Goal: Information Seeking & Learning: Learn about a topic

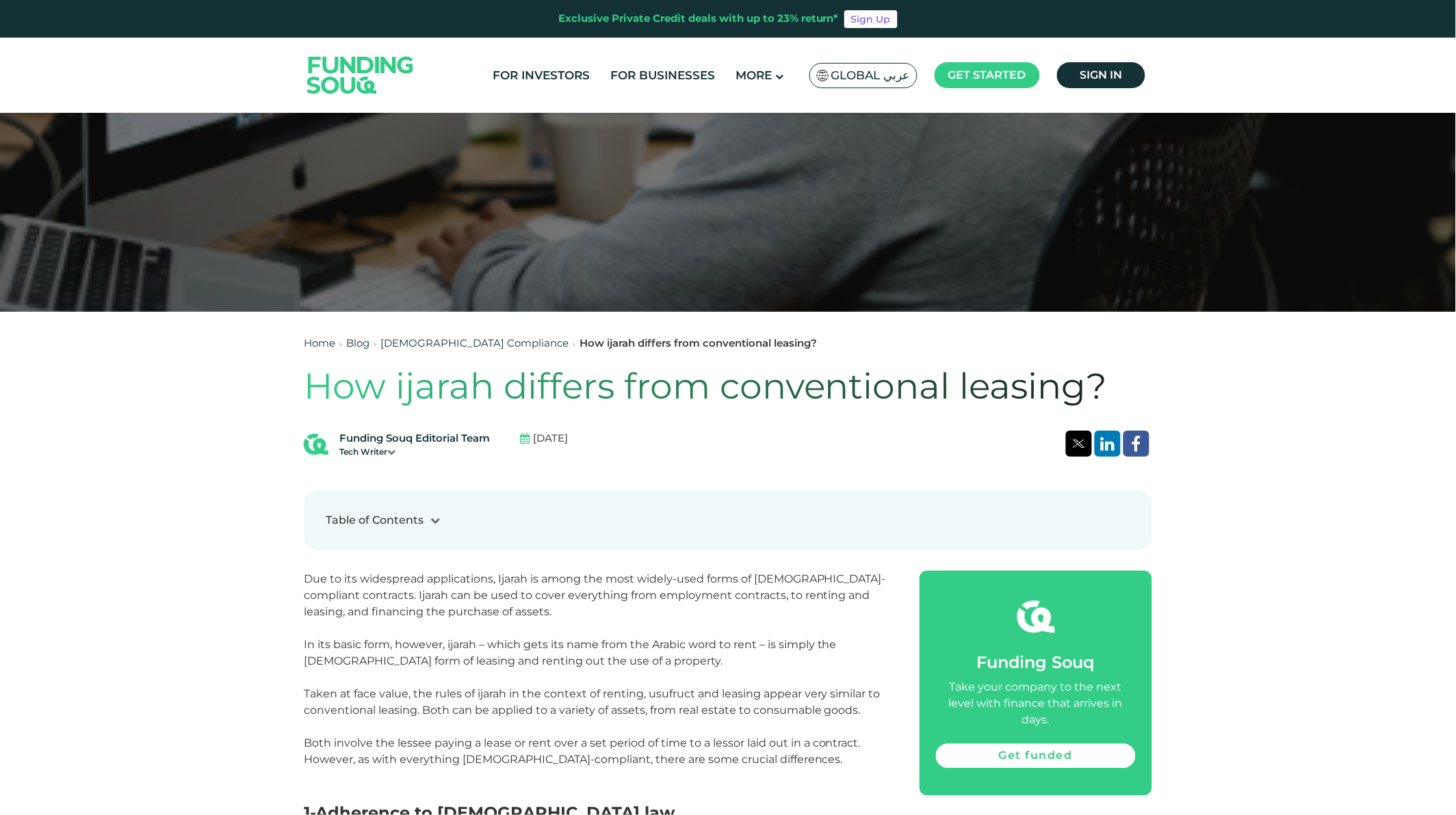
scroll to position [684, 0]
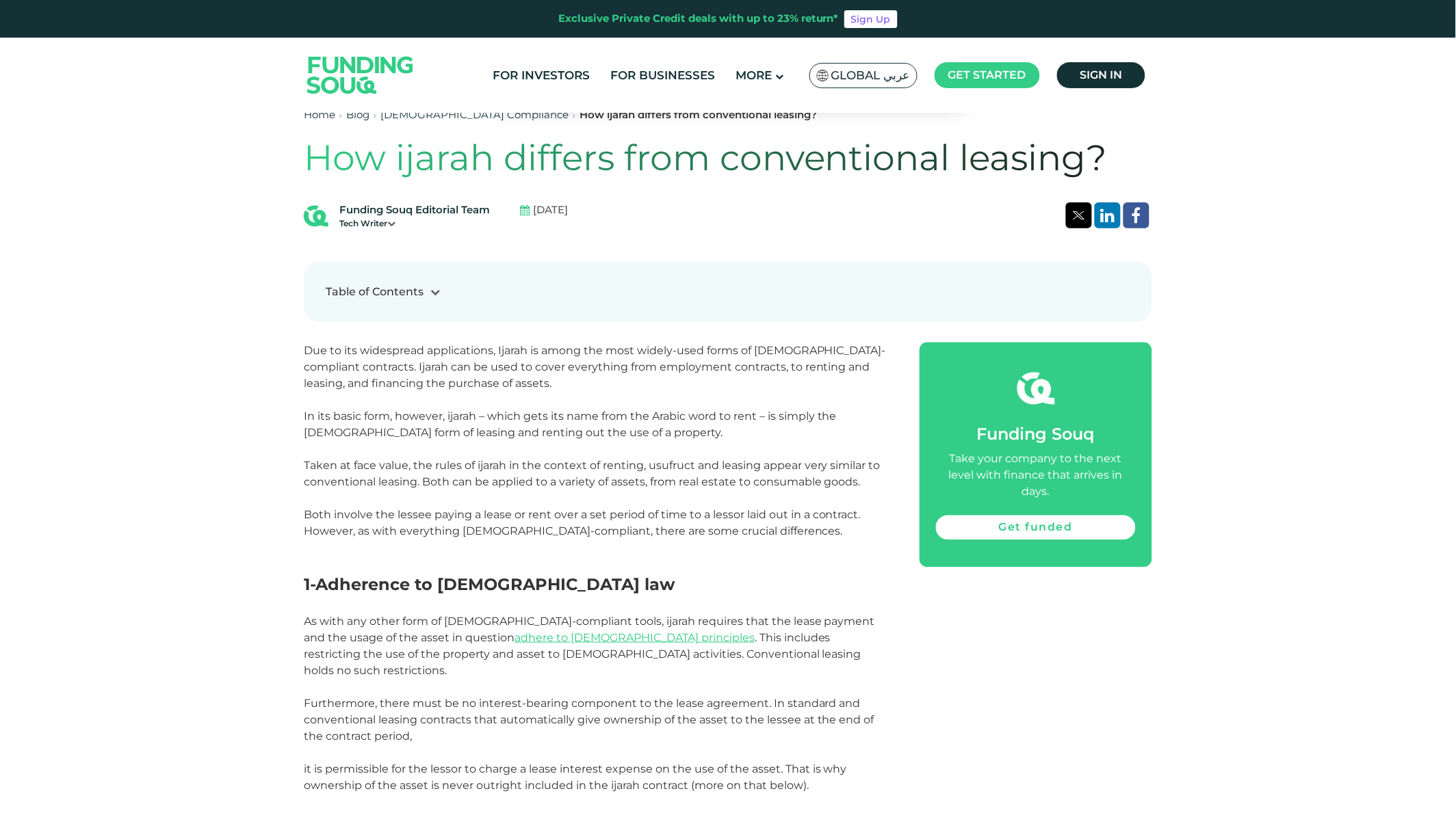
drag, startPoint x: 1082, startPoint y: 704, endPoint x: 590, endPoint y: 333, distance: 616.2
drag, startPoint x: 590, startPoint y: 333, endPoint x: 390, endPoint y: 495, distance: 257.4
drag, startPoint x: 390, startPoint y: 495, endPoint x: 34, endPoint y: 566, distance: 363.0
drag, startPoint x: 34, startPoint y: 566, endPoint x: 700, endPoint y: 657, distance: 672.2
click at [700, 657] on p "As with any other form of [DEMOGRAPHIC_DATA]-compliant tools, ijarah requires t…" at bounding box center [596, 647] width 585 height 66
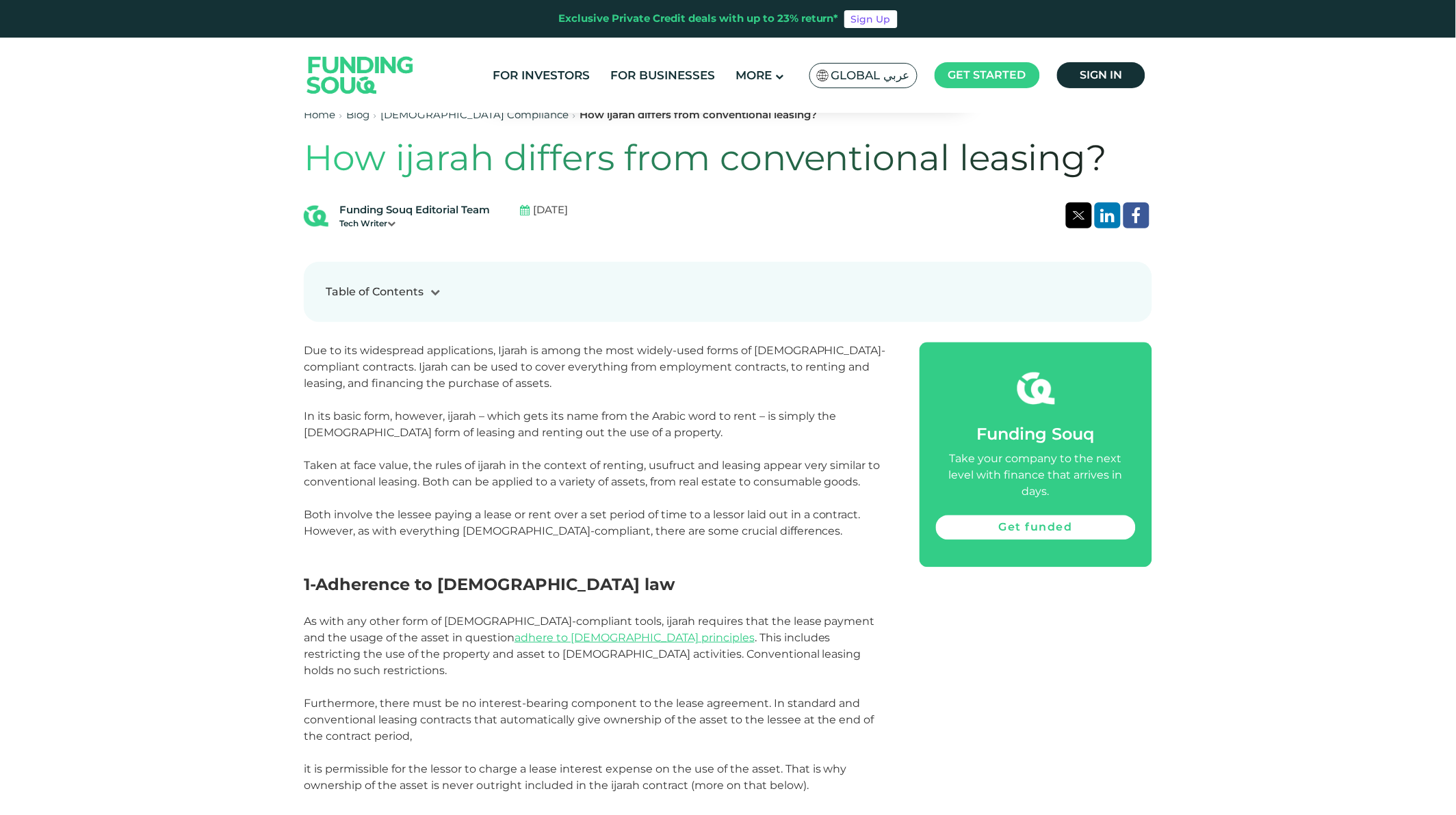
drag, startPoint x: 1091, startPoint y: 624, endPoint x: 446, endPoint y: 414, distance: 678.3
drag, startPoint x: 446, startPoint y: 414, endPoint x: 283, endPoint y: 538, distance: 204.8
drag, startPoint x: 283, startPoint y: 538, endPoint x: 609, endPoint y: 453, distance: 336.9
click at [609, 453] on p "In its basic form, however, ijarah – which gets its name from the Arabic word t…" at bounding box center [596, 434] width 585 height 50
drag, startPoint x: 299, startPoint y: 474, endPoint x: 874, endPoint y: 472, distance: 575.0
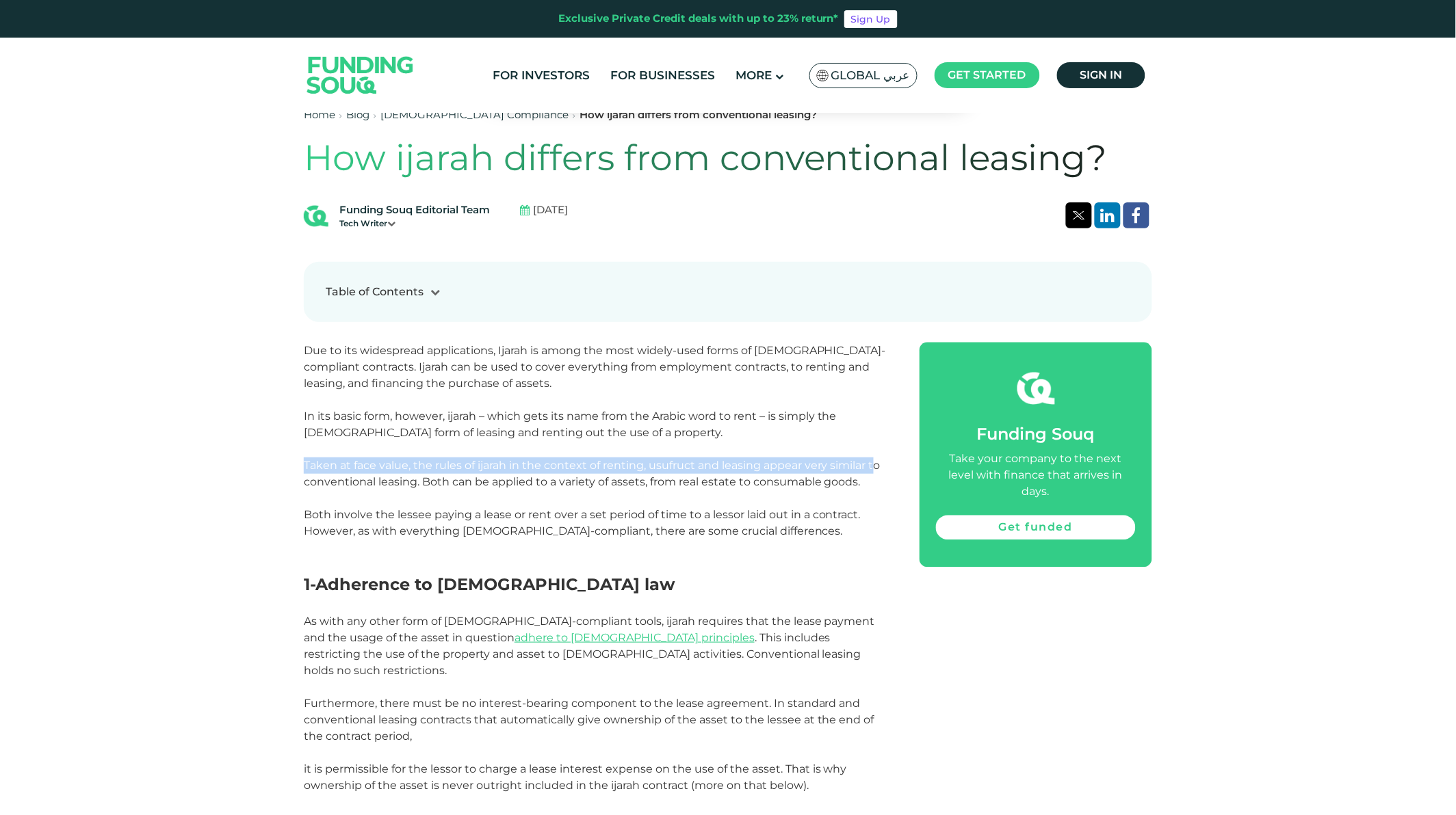
click at [473, 486] on span "Taken at face value, the rules of ijarah in the context of renting, usufruct an…" at bounding box center [592, 474] width 576 height 30
drag, startPoint x: 1049, startPoint y: 628, endPoint x: 415, endPoint y: 528, distance: 641.8
drag, startPoint x: 415, startPoint y: 528, endPoint x: 181, endPoint y: 604, distance: 246.0
drag, startPoint x: 181, startPoint y: 604, endPoint x: 646, endPoint y: 613, distance: 465.1
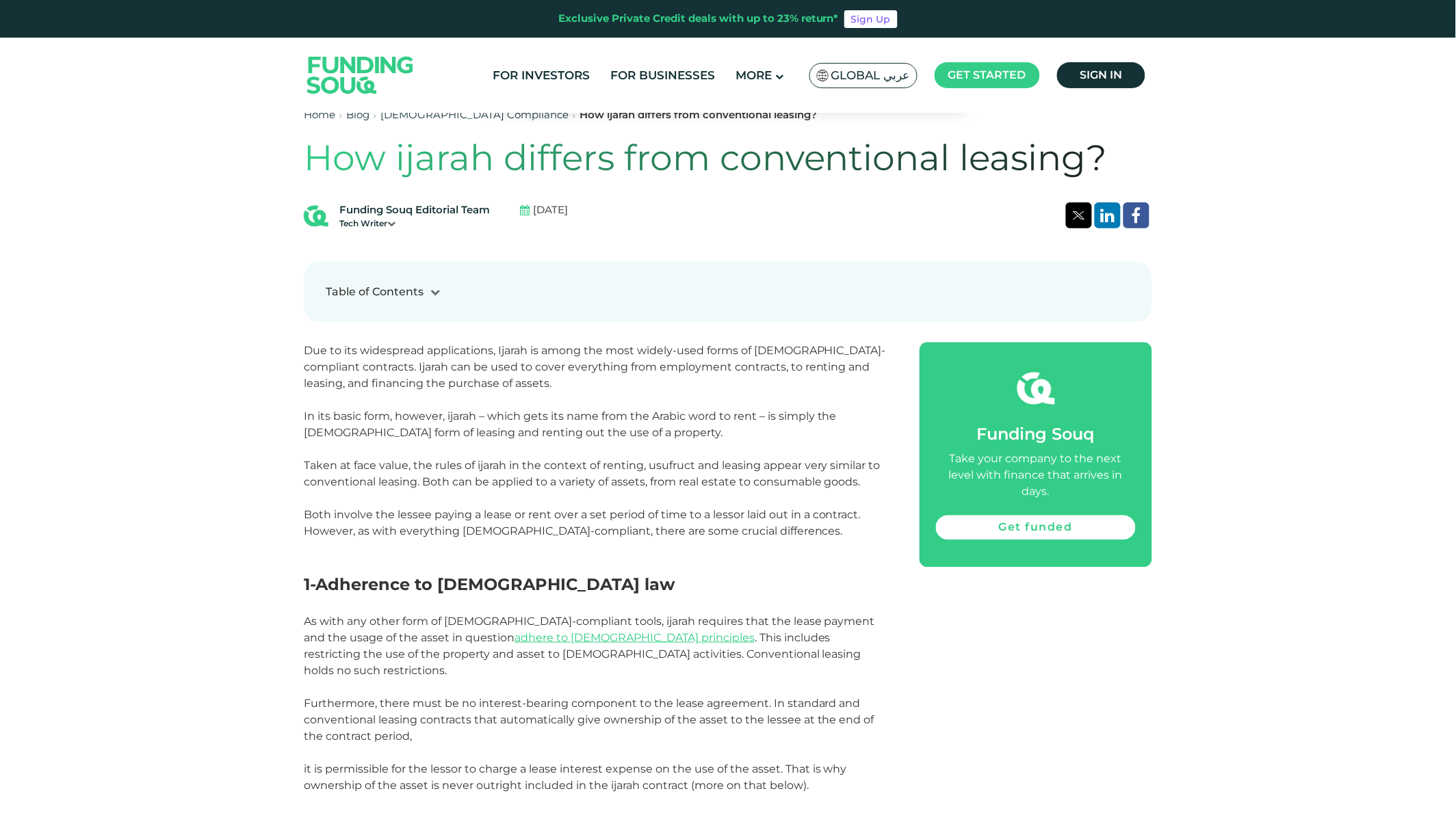
click at [646, 614] on p "As with any other form of [DEMOGRAPHIC_DATA]-compliant tools, ijarah requires t…" at bounding box center [596, 647] width 585 height 66
drag, startPoint x: 884, startPoint y: 576, endPoint x: 179, endPoint y: 669, distance: 711.1
drag, startPoint x: 179, startPoint y: 669, endPoint x: 737, endPoint y: 685, distance: 558.2
click at [737, 697] on span "Furthermore, there must be no interest-bearing component to the lease agreement…" at bounding box center [589, 720] width 571 height 46
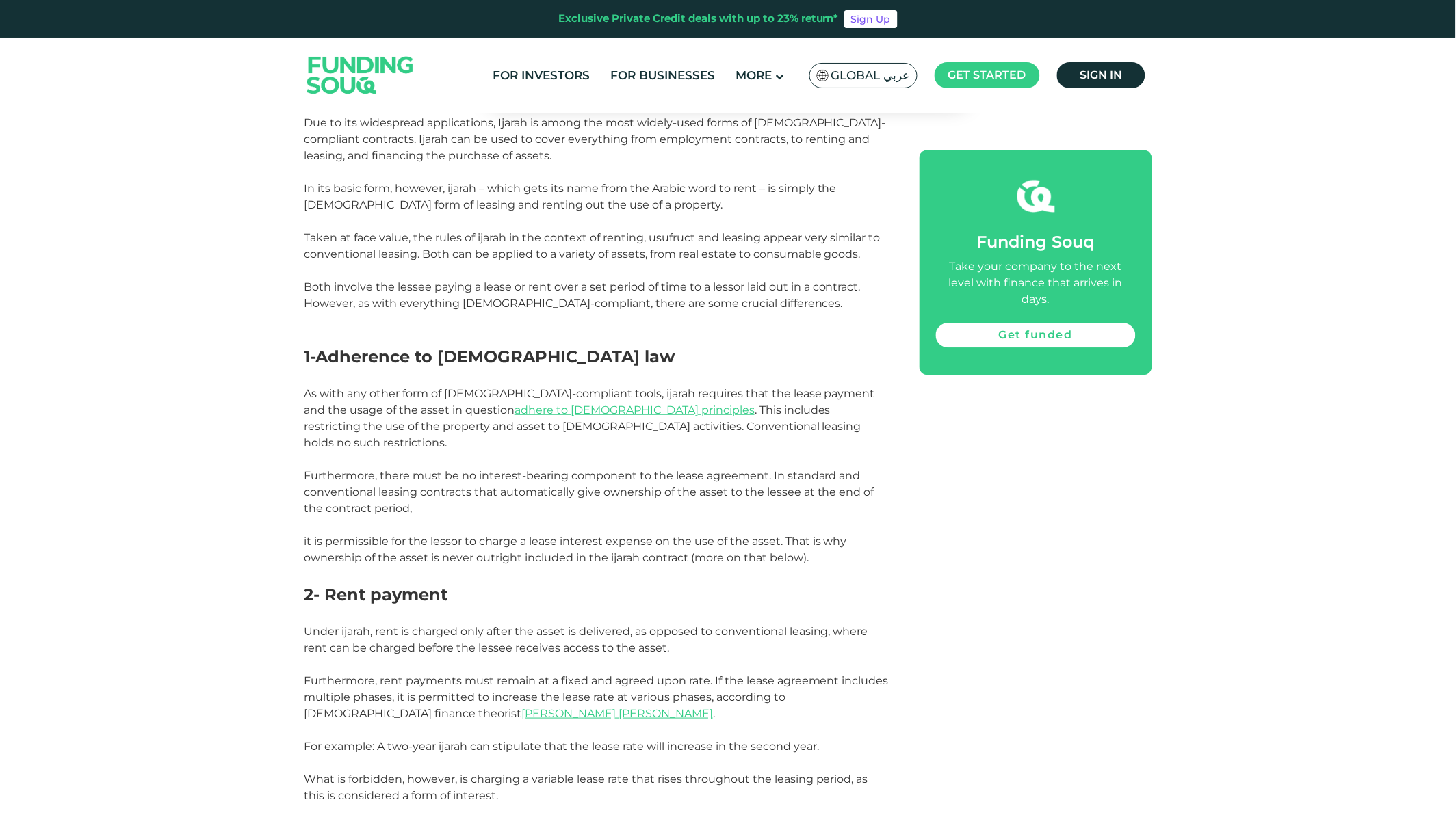
scroll to position [988, 0]
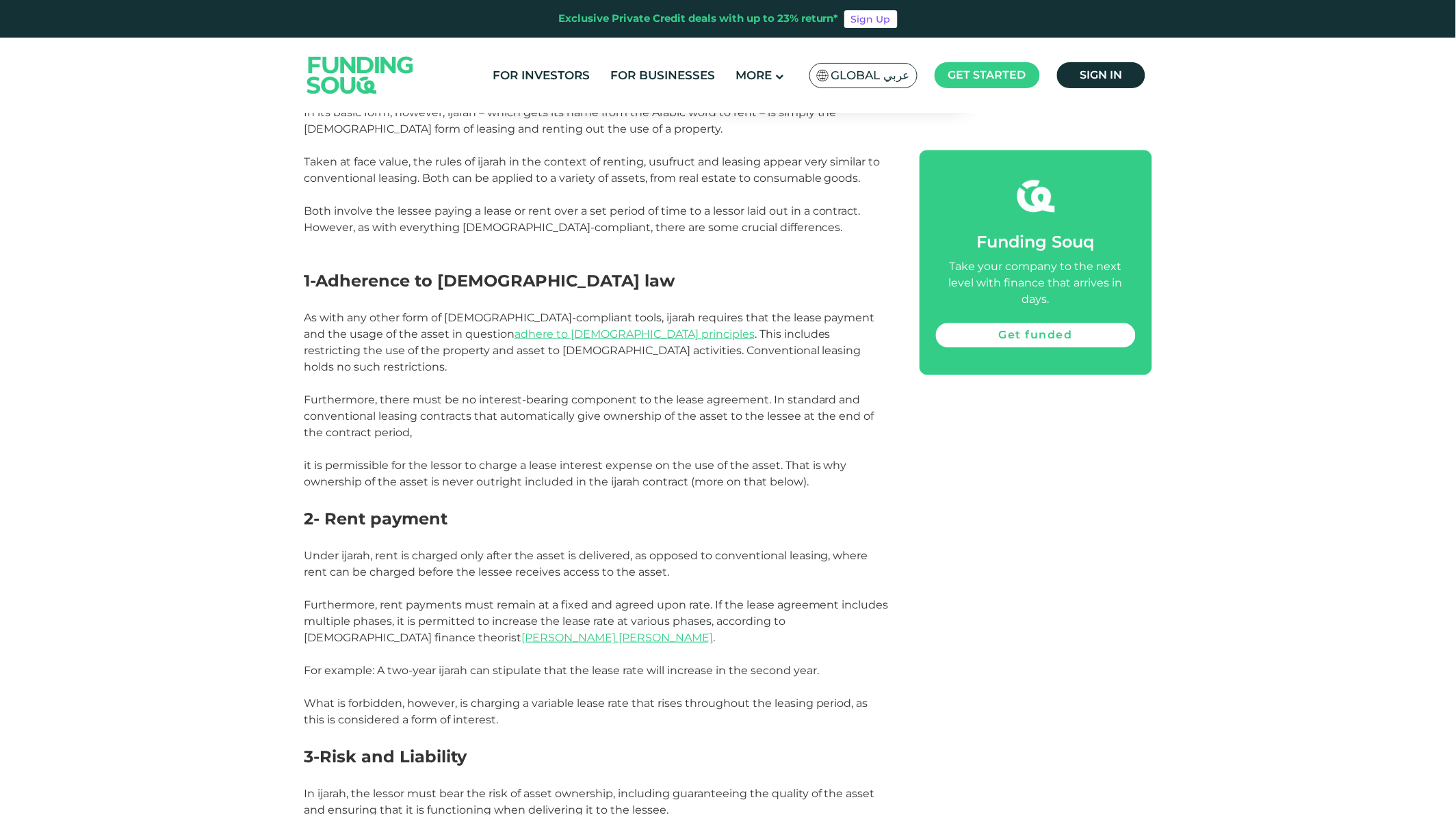
drag, startPoint x: 832, startPoint y: 402, endPoint x: 400, endPoint y: 437, distance: 433.4
drag, startPoint x: 400, startPoint y: 437, endPoint x: 161, endPoint y: 461, distance: 240.2
drag, startPoint x: 161, startPoint y: 461, endPoint x: 851, endPoint y: 462, distance: 690.0
click at [851, 462] on p "it is permissible for the lessor to charge a lease interest expense on the use …" at bounding box center [596, 474] width 585 height 33
drag, startPoint x: 851, startPoint y: 462, endPoint x: 514, endPoint y: 466, distance: 337.0
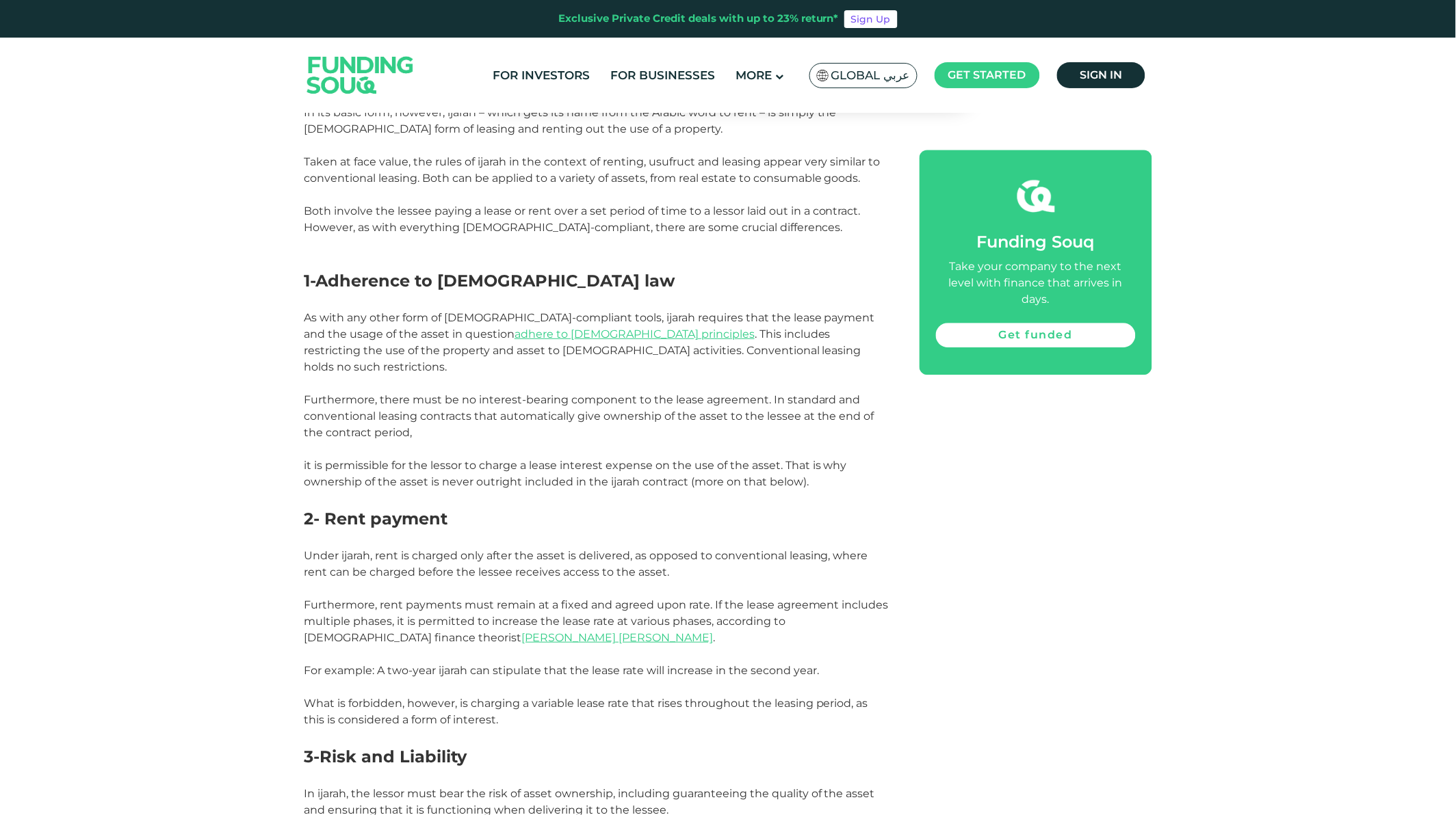
drag, startPoint x: 514, startPoint y: 466, endPoint x: 331, endPoint y: 465, distance: 183.0
drag, startPoint x: 331, startPoint y: 465, endPoint x: 154, endPoint y: 475, distance: 177.3
click at [154, 475] on div "Home Blog Shariah Compliance 1" at bounding box center [728, 809] width 1456 height 3348
drag, startPoint x: 155, startPoint y: 475, endPoint x: 692, endPoint y: 528, distance: 539.6
click at [692, 532] on p at bounding box center [596, 540] width 585 height 17
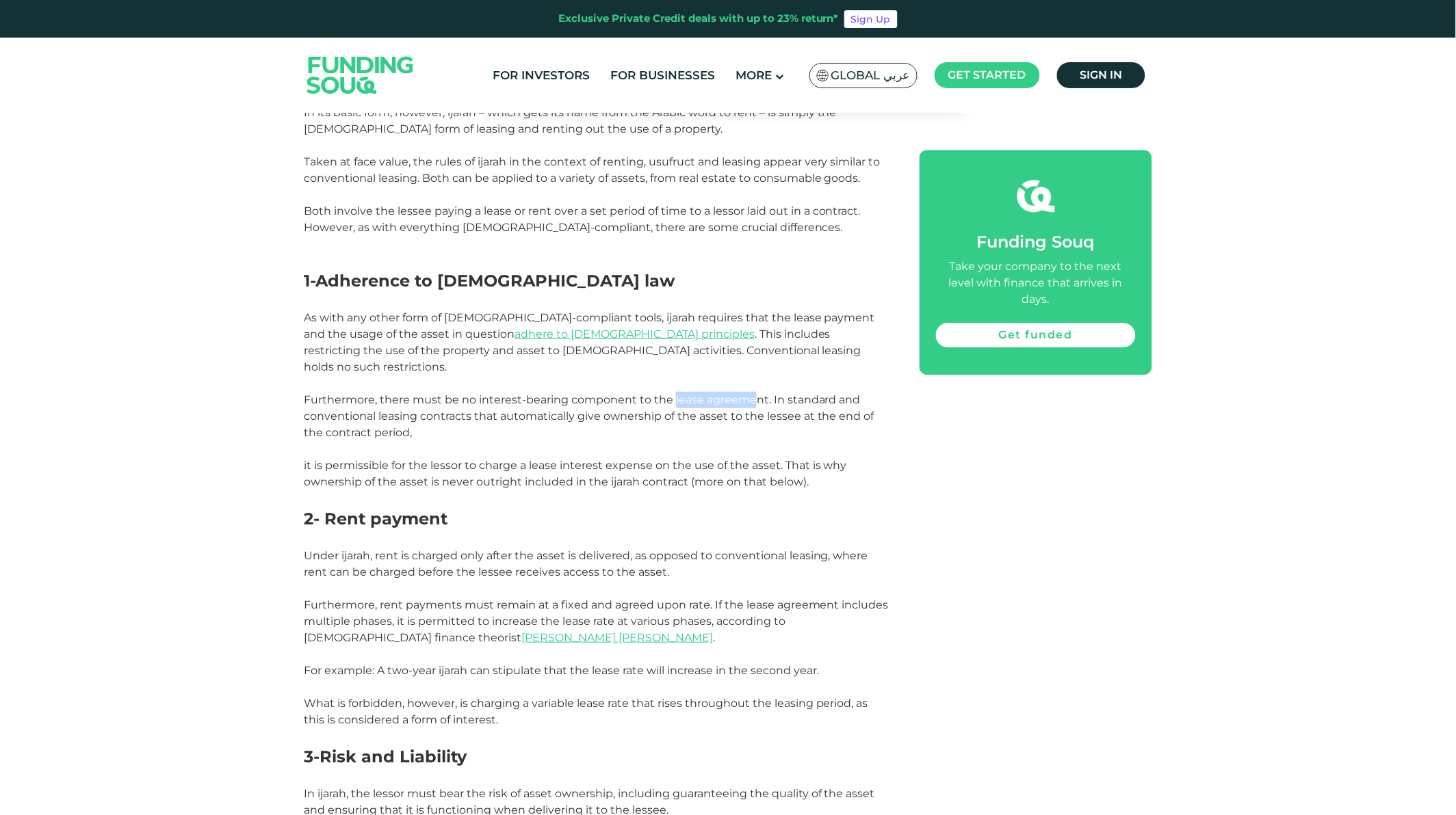
drag, startPoint x: 672, startPoint y: 386, endPoint x: 754, endPoint y: 385, distance: 82.0
click at [754, 393] on span "Furthermore, there must be no interest-bearing component to the lease agreement…" at bounding box center [589, 416] width 571 height 46
drag, startPoint x: 1110, startPoint y: 540, endPoint x: 445, endPoint y: 464, distance: 669.3
drag, startPoint x: 445, startPoint y: 464, endPoint x: 249, endPoint y: 474, distance: 196.3
drag, startPoint x: 249, startPoint y: 474, endPoint x: 746, endPoint y: 538, distance: 501.1
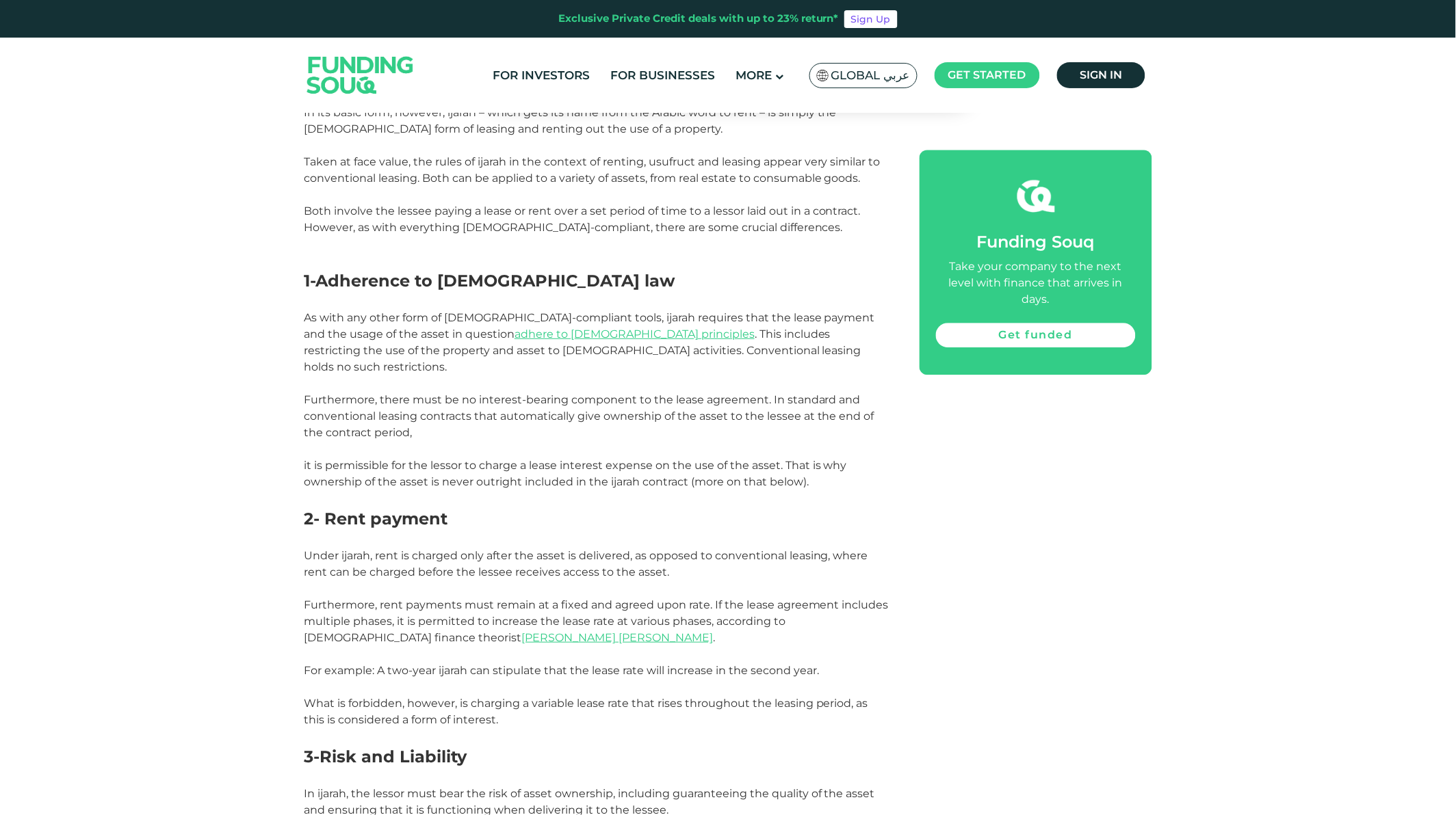
click at [746, 549] on span "Under ijarah, rent is charged only after the asset is delivered, as opposed to …" at bounding box center [586, 564] width 564 height 30
drag, startPoint x: 755, startPoint y: 568, endPoint x: 527, endPoint y: 496, distance: 239.1
drag, startPoint x: 527, startPoint y: 496, endPoint x: 172, endPoint y: 513, distance: 355.4
drag, startPoint x: 172, startPoint y: 513, endPoint x: 727, endPoint y: 579, distance: 558.9
click at [727, 580] on p at bounding box center [596, 589] width 585 height 17
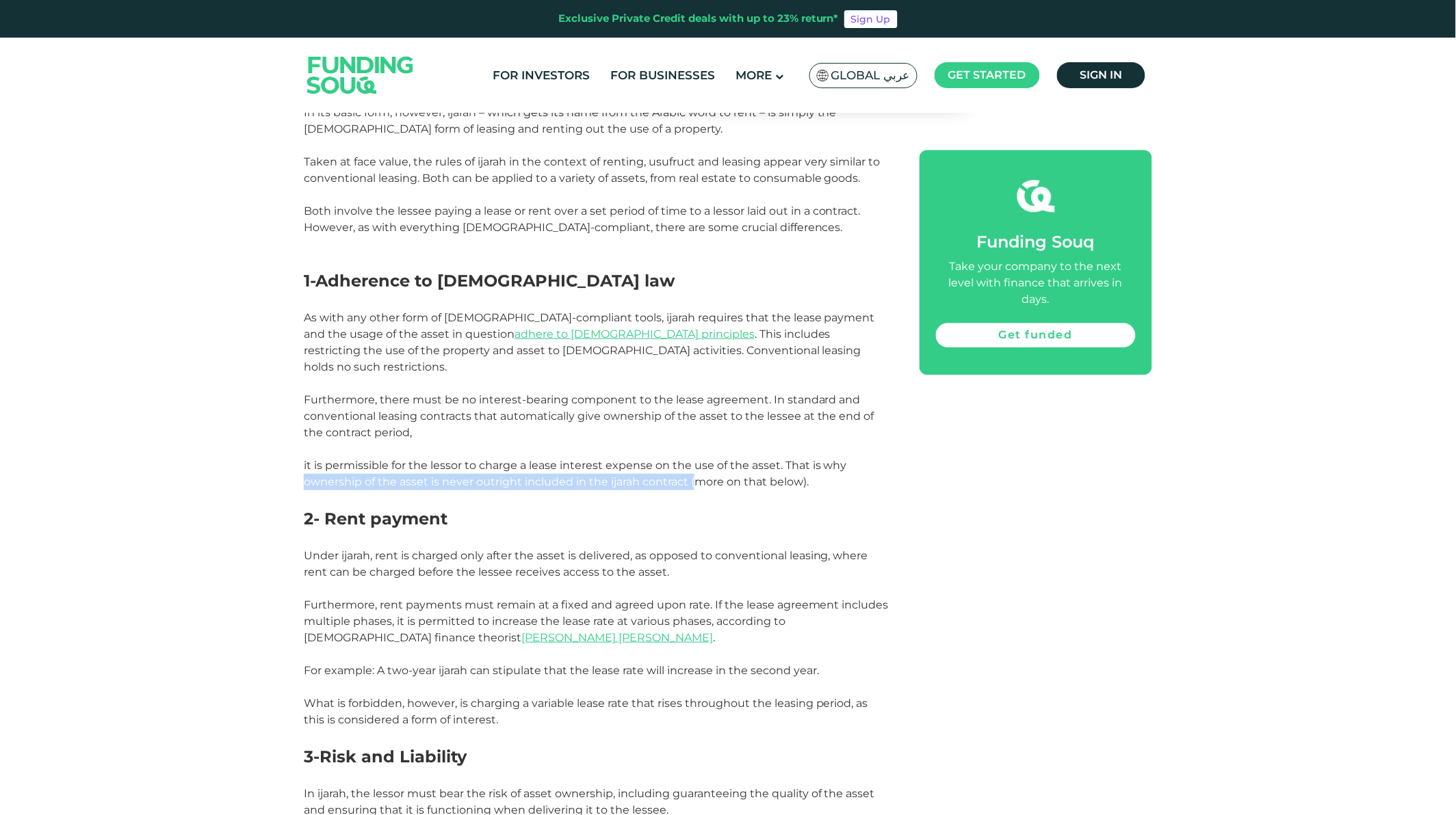
drag, startPoint x: 297, startPoint y: 468, endPoint x: 700, endPoint y: 462, distance: 403.0
click at [700, 462] on div "Home Blog Shariah Compliance 1" at bounding box center [728, 809] width 1456 height 3348
drag, startPoint x: 991, startPoint y: 470, endPoint x: 544, endPoint y: 483, distance: 447.2
drag, startPoint x: 544, startPoint y: 483, endPoint x: 203, endPoint y: 490, distance: 341.1
drag, startPoint x: 203, startPoint y: 490, endPoint x: 611, endPoint y: 505, distance: 408.3
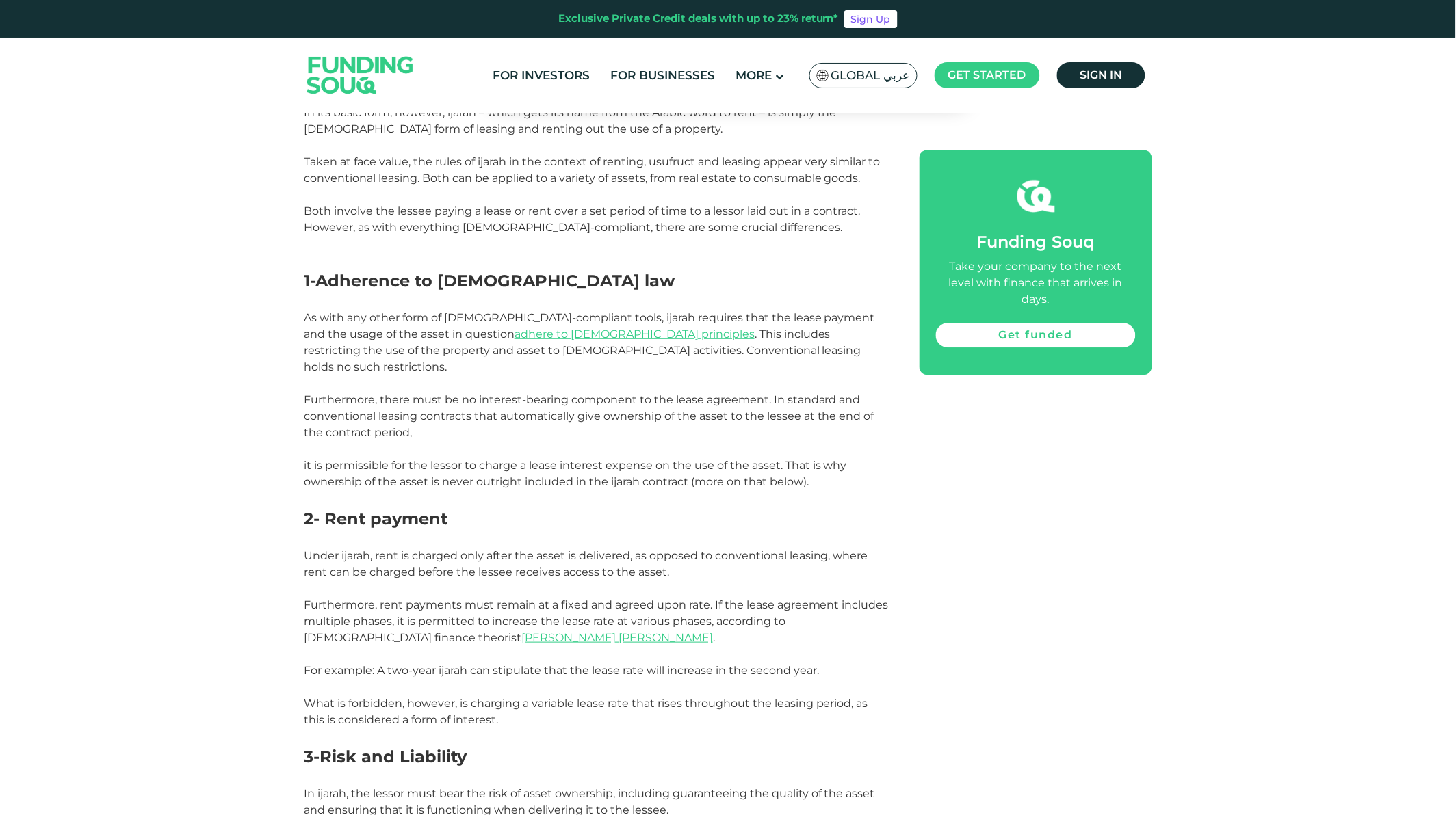
click at [611, 507] on h2 "2- Rent payment" at bounding box center [596, 519] width 585 height 25
drag, startPoint x: 611, startPoint y: 505, endPoint x: 0, endPoint y: 527, distance: 611.4
drag, startPoint x: 0, startPoint y: 527, endPoint x: 848, endPoint y: 506, distance: 848.3
drag, startPoint x: 848, startPoint y: 506, endPoint x: 582, endPoint y: 515, distance: 266.2
drag, startPoint x: 582, startPoint y: 515, endPoint x: 206, endPoint y: 520, distance: 376.0
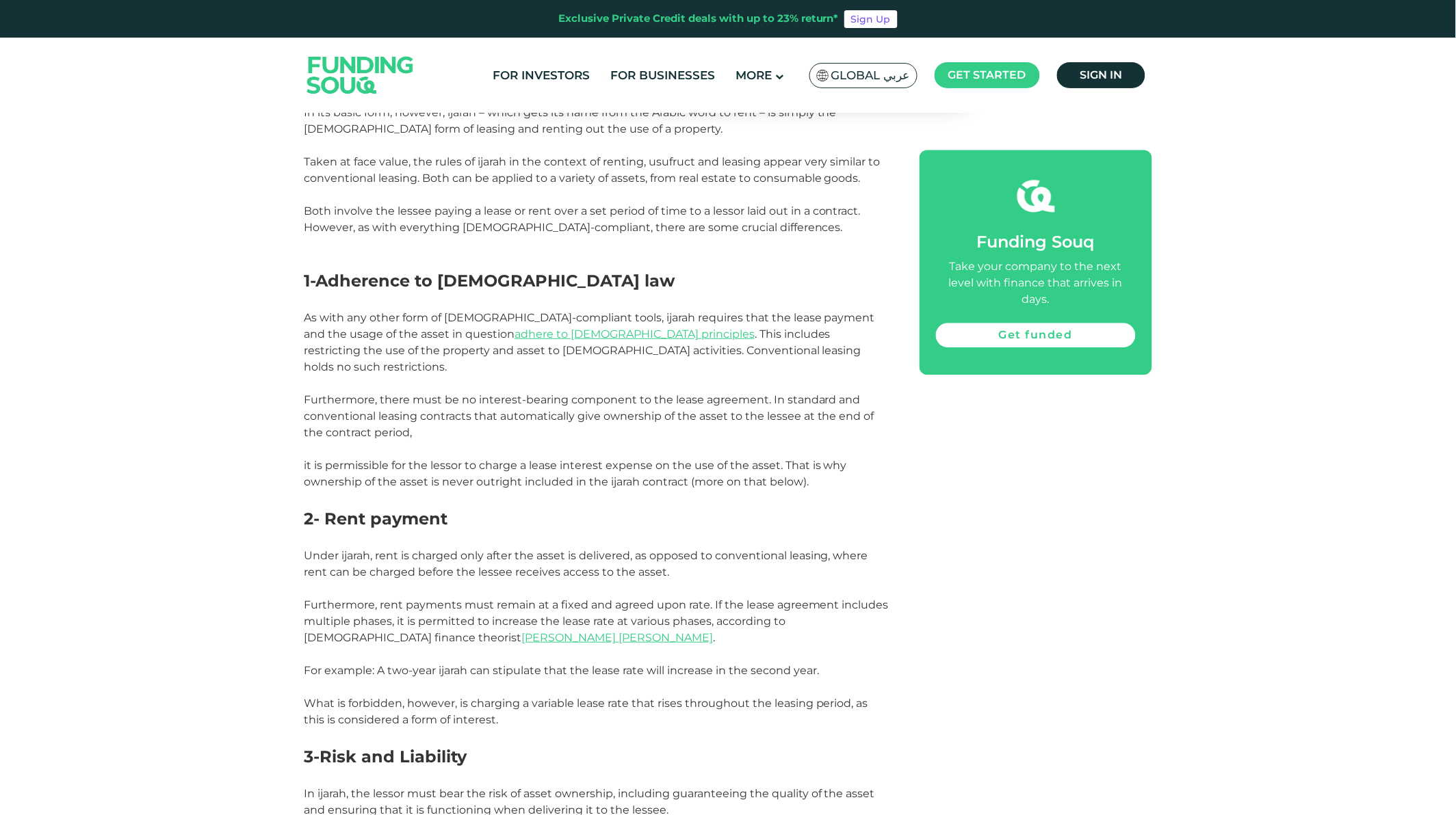
drag, startPoint x: 206, startPoint y: 520, endPoint x: 755, endPoint y: 481, distance: 550.4
click at [755, 490] on p at bounding box center [596, 499] width 585 height 17
drag, startPoint x: 787, startPoint y: 491, endPoint x: 556, endPoint y: 501, distance: 231.2
drag, startPoint x: 556, startPoint y: 501, endPoint x: 164, endPoint y: 490, distance: 392.2
drag, startPoint x: 164, startPoint y: 490, endPoint x: 710, endPoint y: 482, distance: 546.1
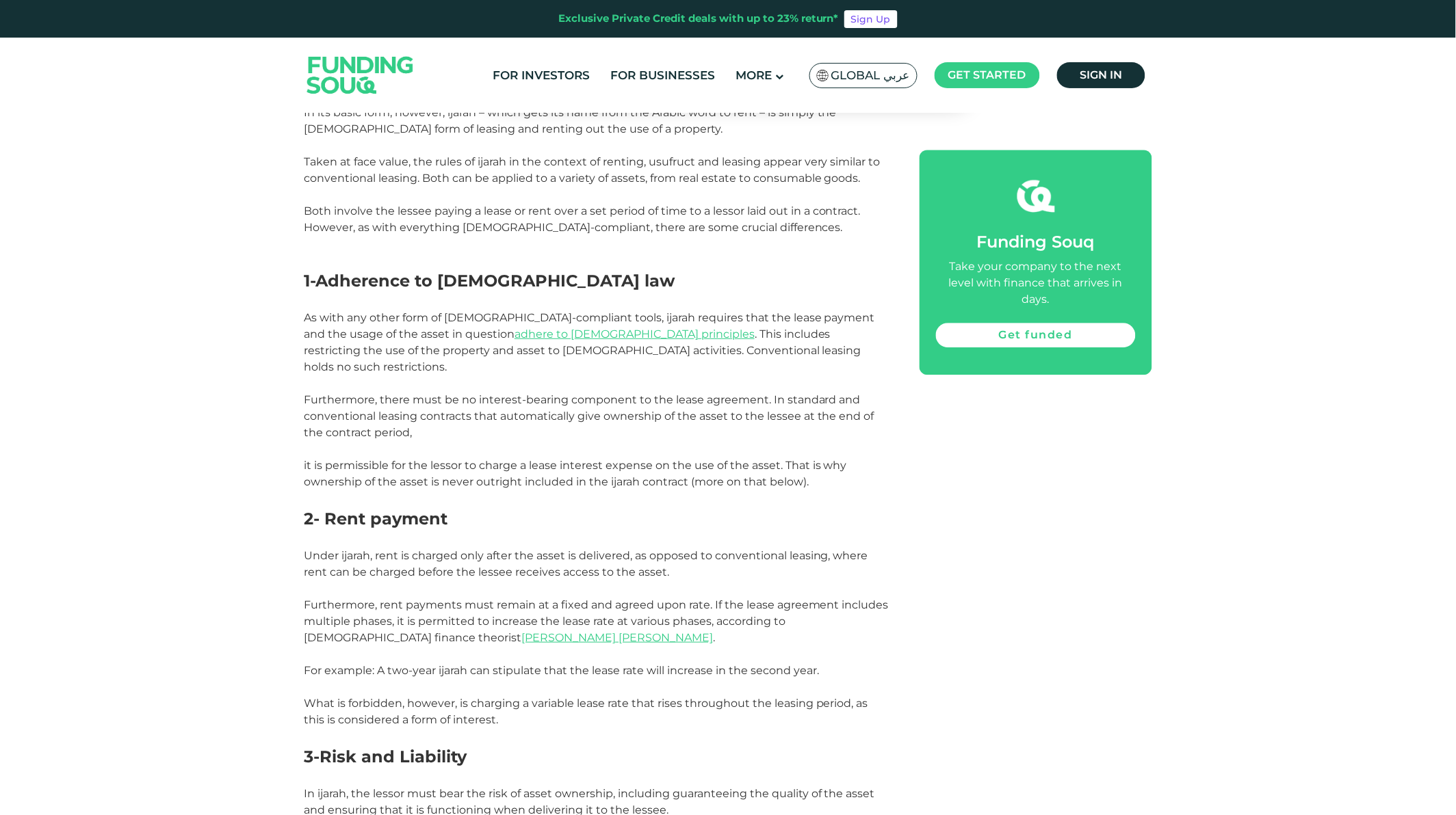
click at [710, 490] on p at bounding box center [596, 499] width 585 height 17
drag, startPoint x: 1180, startPoint y: 572, endPoint x: 571, endPoint y: 575, distance: 609.0
drag, startPoint x: 571, startPoint y: 575, endPoint x: 346, endPoint y: 576, distance: 225.0
drag, startPoint x: 346, startPoint y: 576, endPoint x: 102, endPoint y: 599, distance: 245.1
drag, startPoint x: 102, startPoint y: 599, endPoint x: 1216, endPoint y: 561, distance: 1114.6
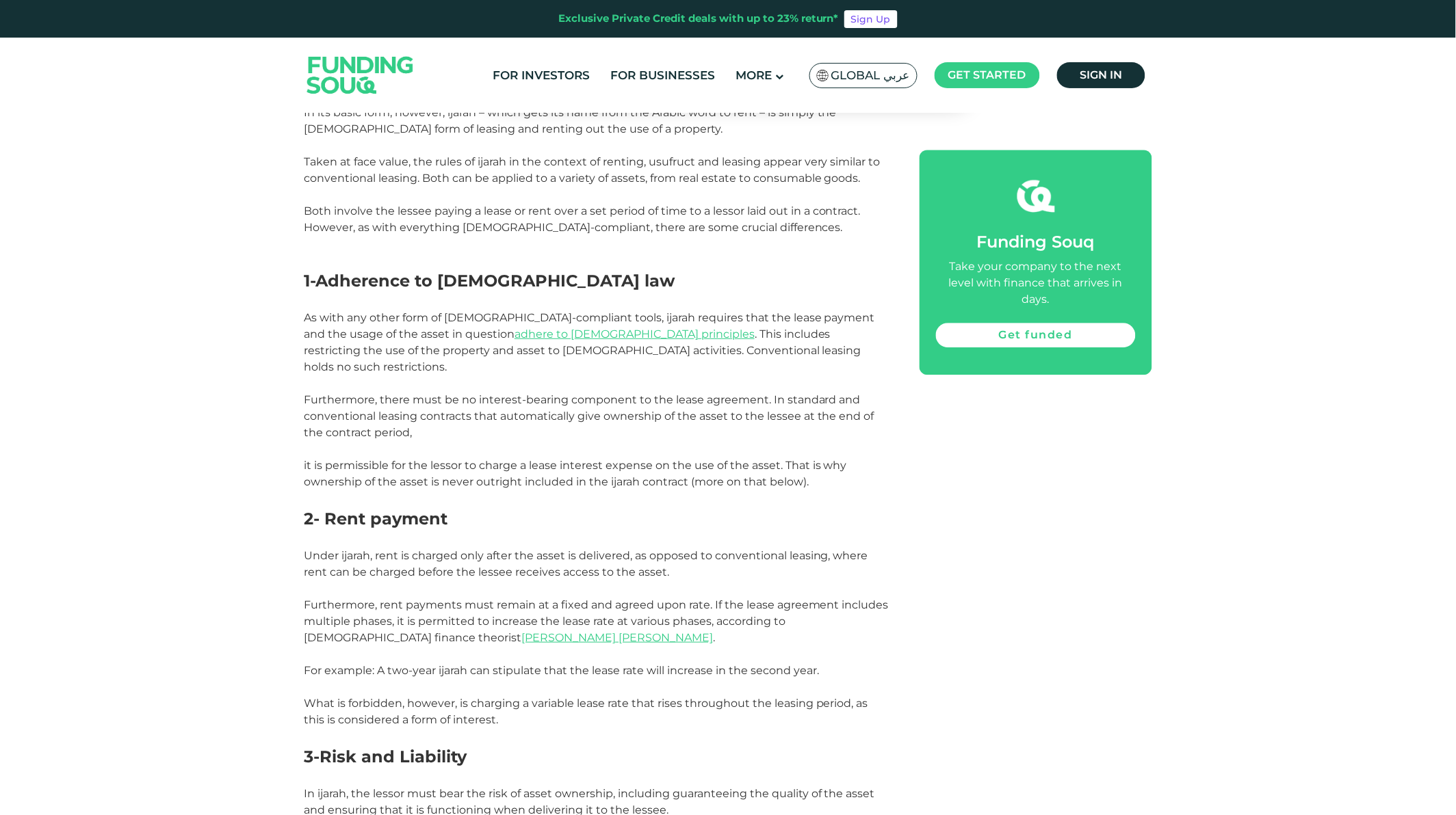
drag, startPoint x: 1216, startPoint y: 561, endPoint x: 640, endPoint y: 570, distance: 576.1
drag, startPoint x: 640, startPoint y: 570, endPoint x: 273, endPoint y: 585, distance: 367.3
drag, startPoint x: 273, startPoint y: 585, endPoint x: 666, endPoint y: 572, distance: 393.2
click at [666, 580] on p at bounding box center [596, 589] width 585 height 17
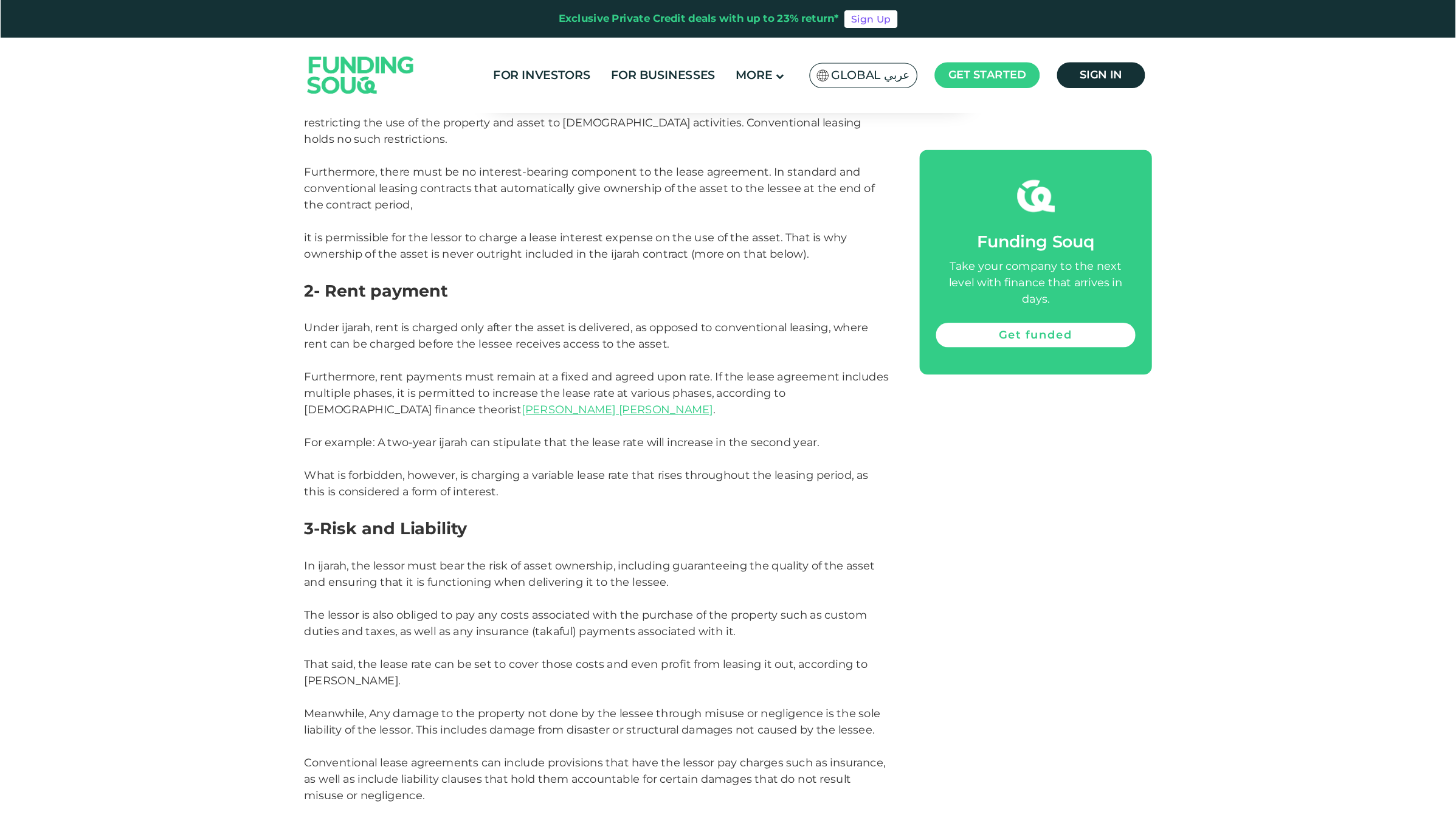
scroll to position [1080, 0]
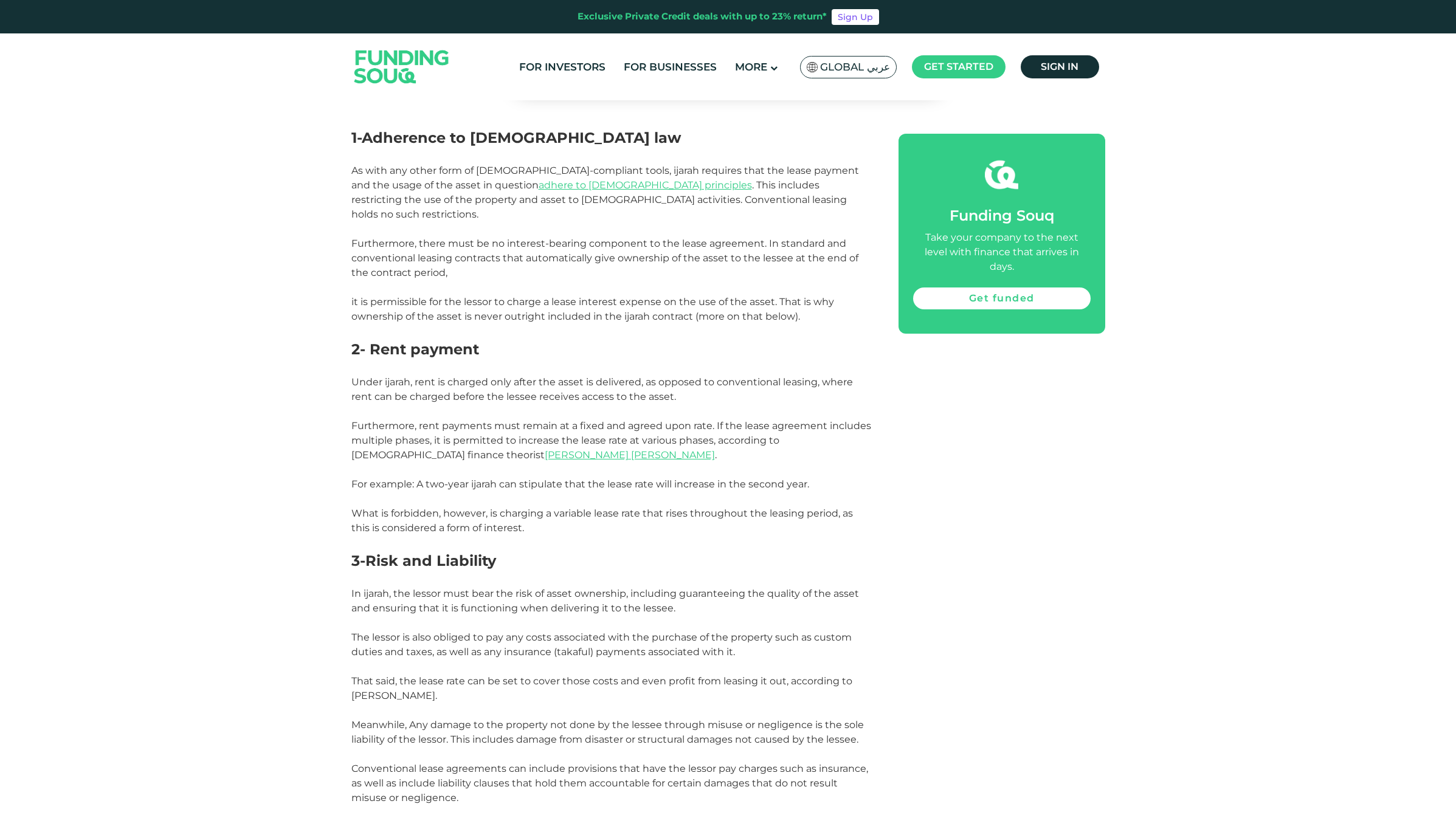
drag, startPoint x: 1129, startPoint y: 530, endPoint x: 1121, endPoint y: 532, distance: 8.2
drag, startPoint x: 1121, startPoint y: 532, endPoint x: 583, endPoint y: 412, distance: 551.2
drag, startPoint x: 583, startPoint y: 412, endPoint x: 239, endPoint y: 454, distance: 346.6
drag, startPoint x: 239, startPoint y: 454, endPoint x: 833, endPoint y: 508, distance: 596.4
click at [831, 508] on p "What is forbidden, however, is charging a variable lease rate that rises throug…" at bounding box center [611, 521] width 520 height 29
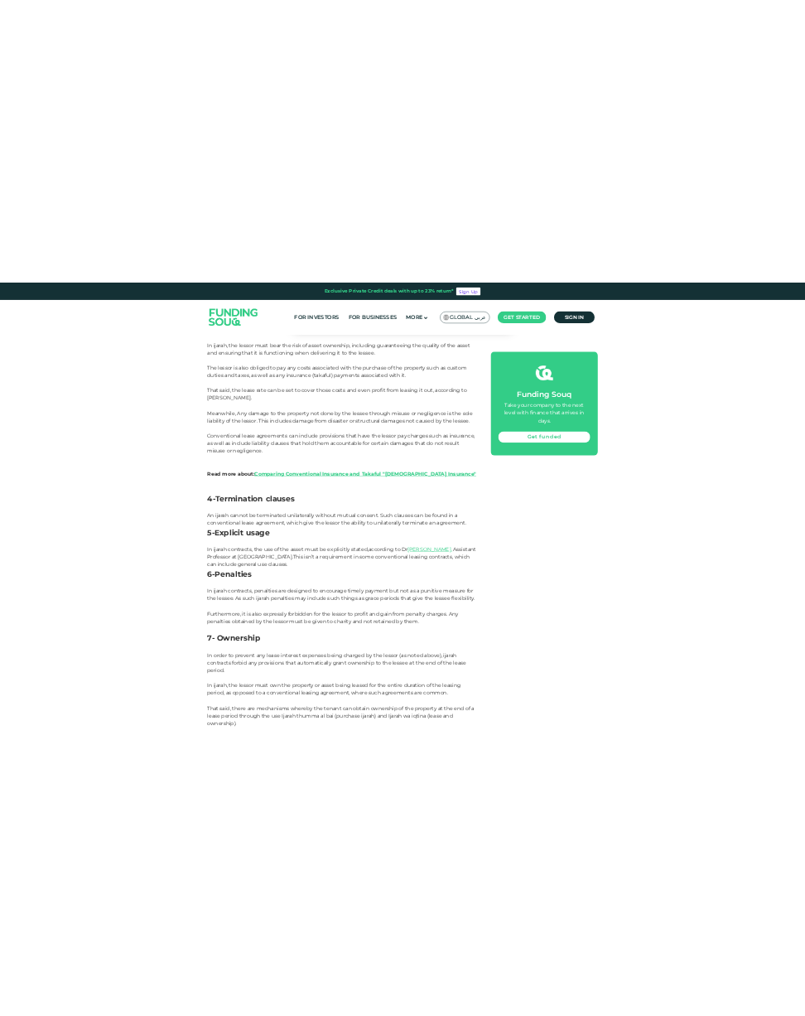
scroll to position [1969, 0]
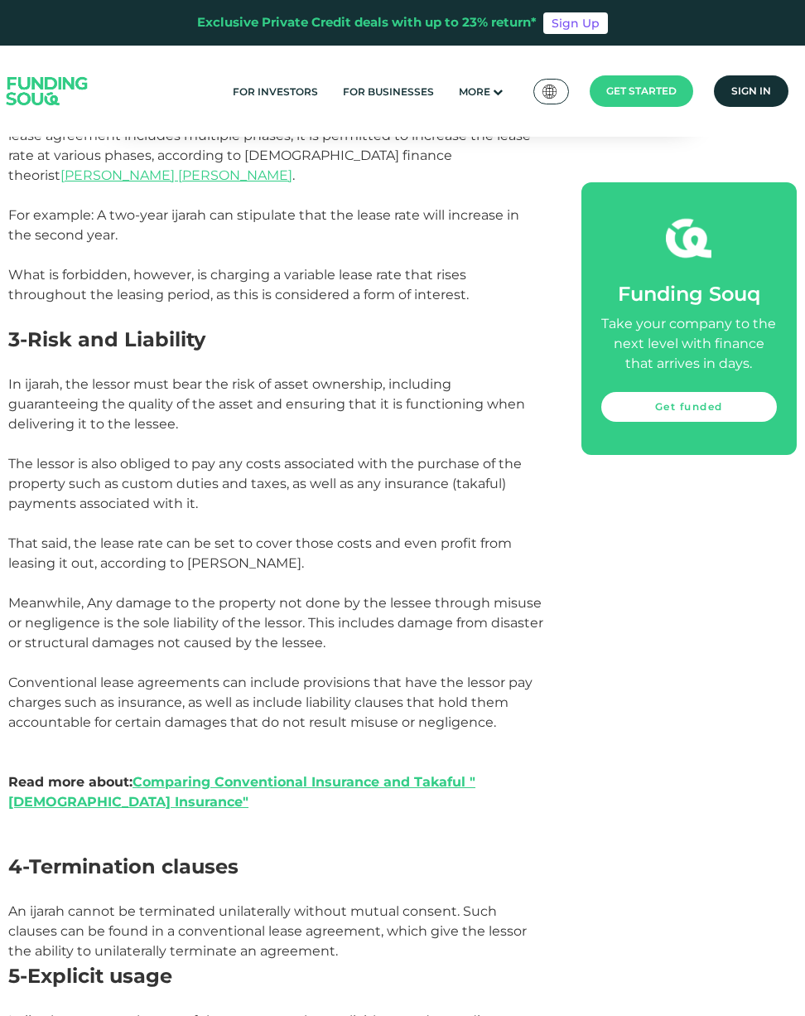
drag, startPoint x: 50, startPoint y: 538, endPoint x: 570, endPoint y: 691, distance: 542.1
click at [570, 691] on div "Due to its widespread applications, Ijarah is among the most widely-used forms …" at bounding box center [402, 533] width 789 height 2484
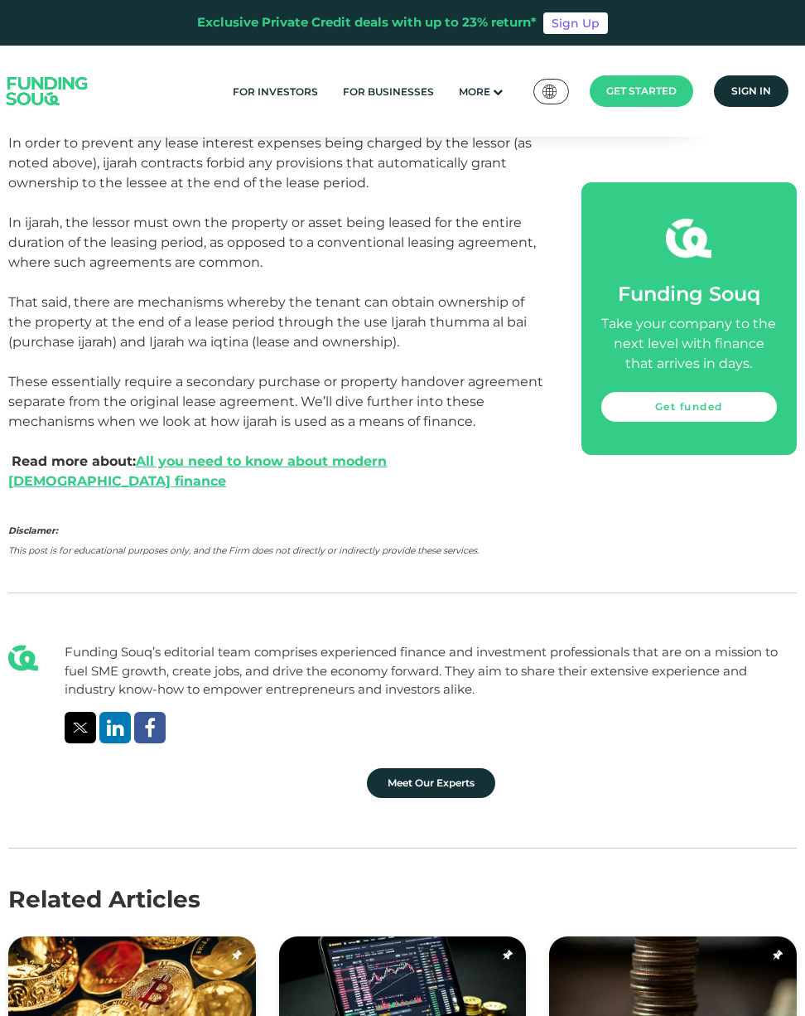
scroll to position [3295, 0]
